Goal: Communication & Community: Answer question/provide support

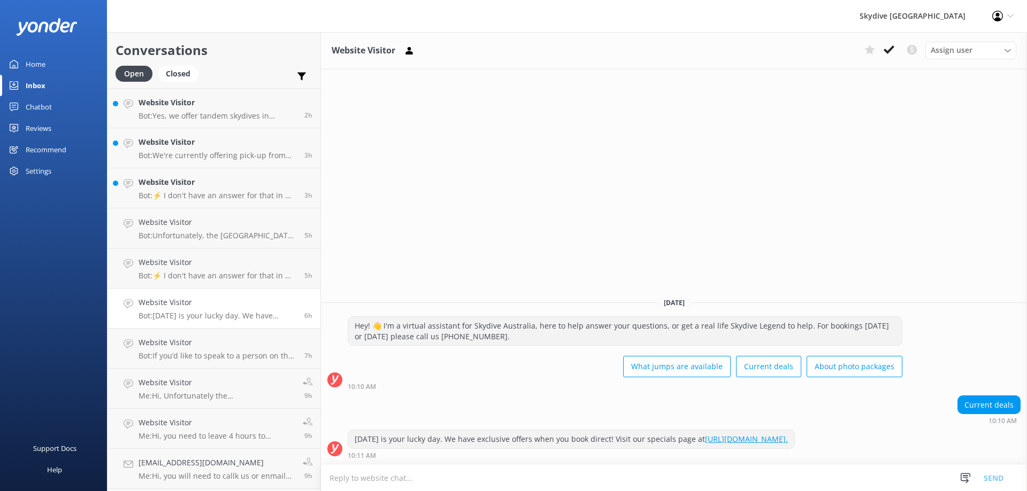
click at [197, 189] on div "Website Visitor Bot: ⚡ I don't have an answer for that in my knowledge base. Pl…" at bounding box center [218, 188] width 158 height 24
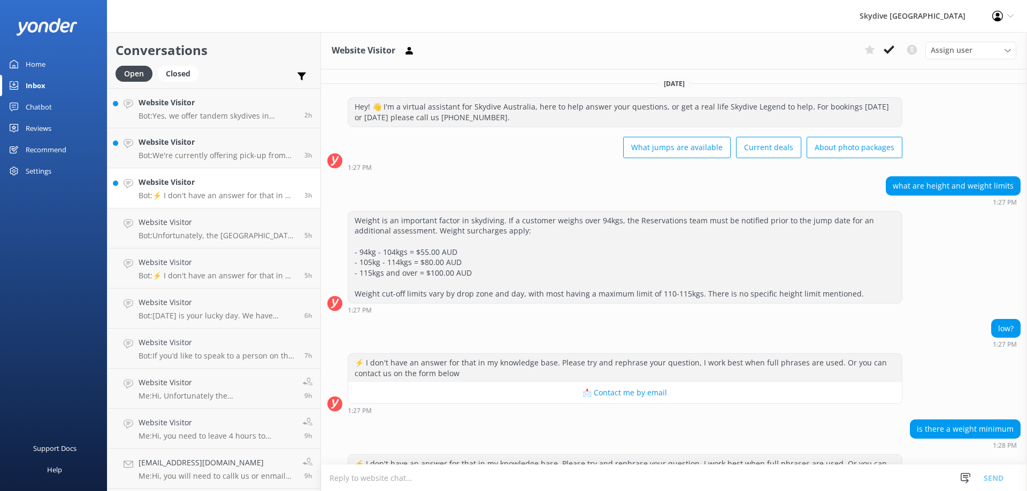
scroll to position [56, 0]
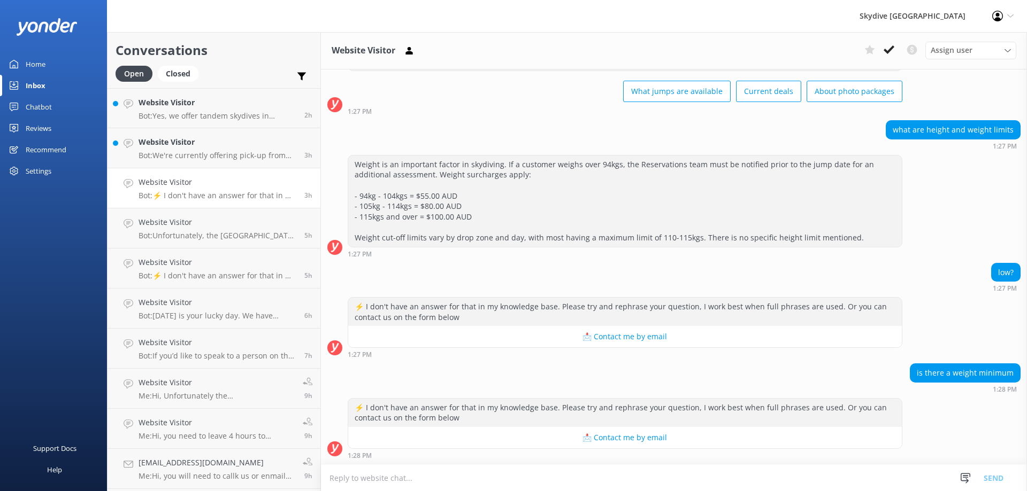
click at [409, 476] on textarea at bounding box center [674, 478] width 706 height 26
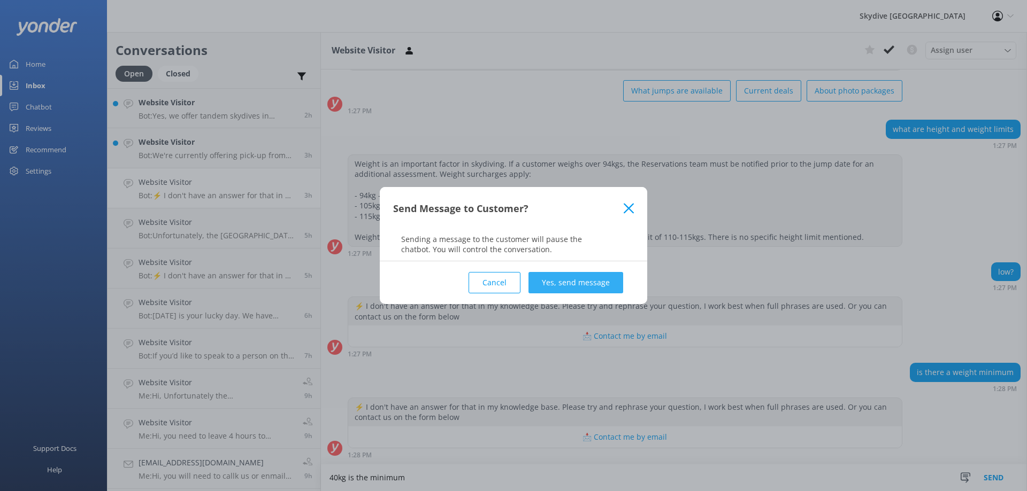
type textarea "40kg is the minimum"
click at [572, 285] on button "Yes, send message" at bounding box center [575, 282] width 95 height 21
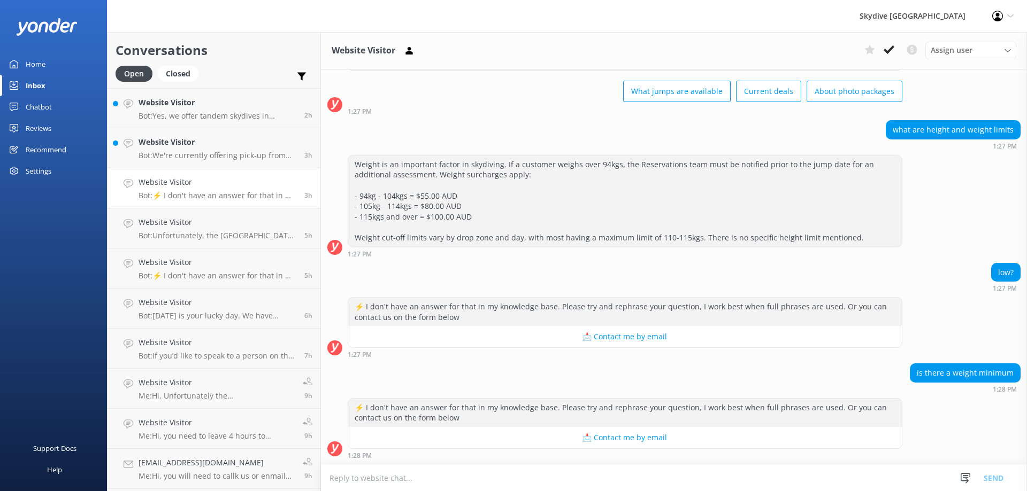
scroll to position [126, 0]
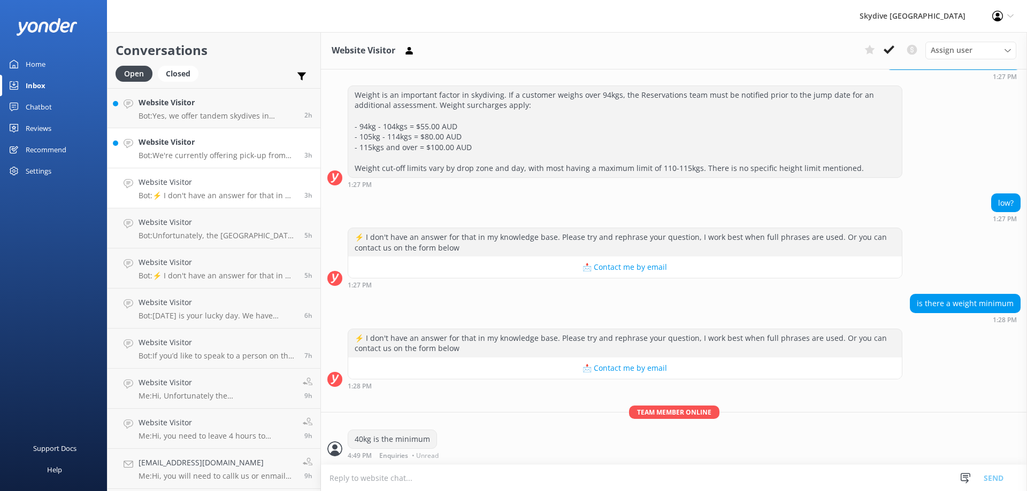
click at [205, 165] on link "Website Visitor Bot: We're currently offering pick-up from the majority of our …" at bounding box center [213, 148] width 213 height 40
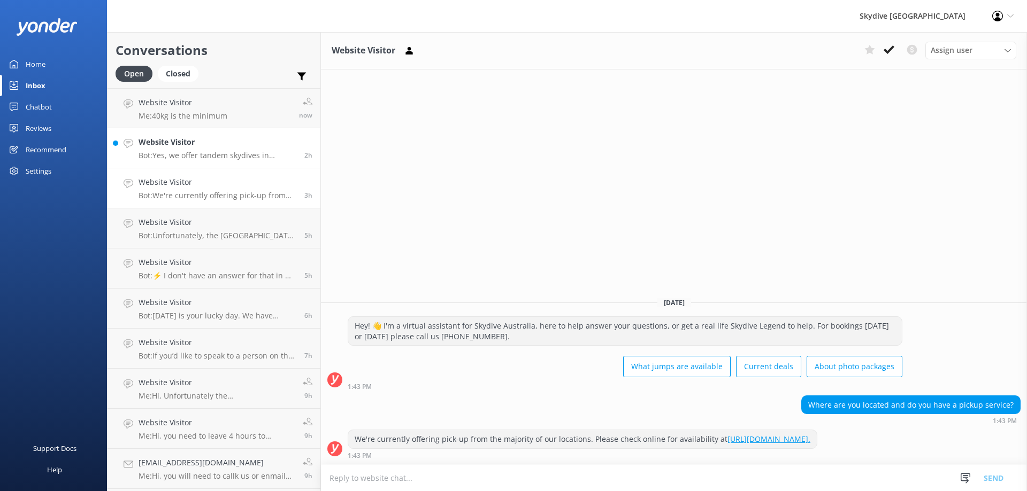
click at [204, 160] on p "Bot: Yes, we offer tandem skydives in [GEOGRAPHIC_DATA], which includes landing…" at bounding box center [218, 156] width 158 height 10
